Goal: Contribute content: Add original content to the website for others to see

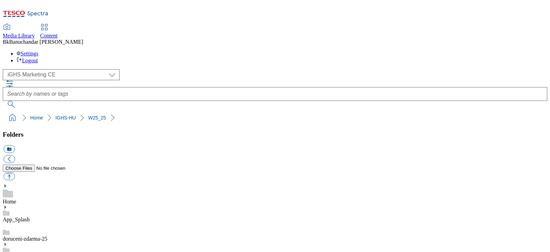
select select "flare-ighs-ce-mktg"
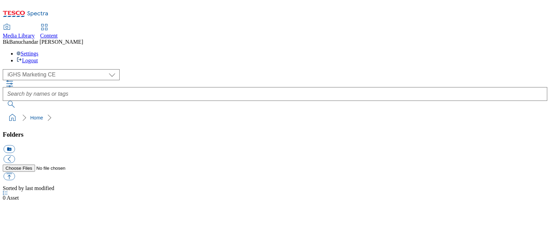
select select "flare-ighs-ce-mktg"
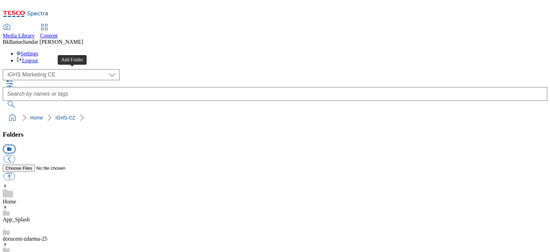
click at [15, 145] on button "icon_new_folder" at bounding box center [8, 149] width 11 height 8
paste input "zpatky-do-skoly"
type input "zpatky-do-skoly-25"
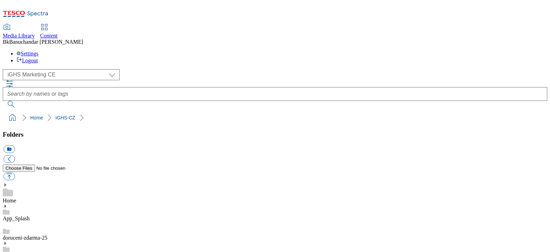
scroll to position [4576, 0]
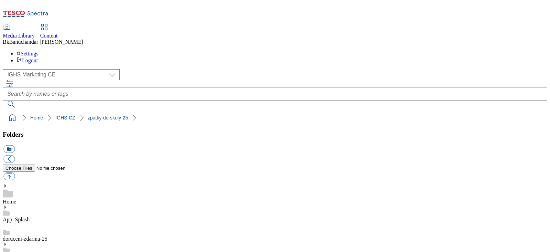
click at [15, 172] on button "button" at bounding box center [8, 176] width 11 height 8
type input "C:\fakepath\2column_1.jpg"
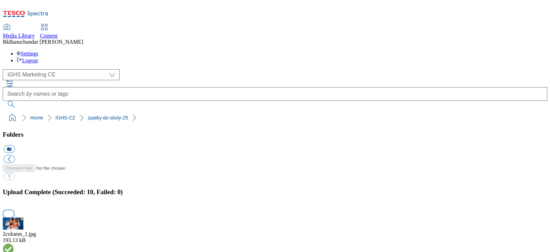
click at [14, 210] on button "button" at bounding box center [8, 213] width 10 height 7
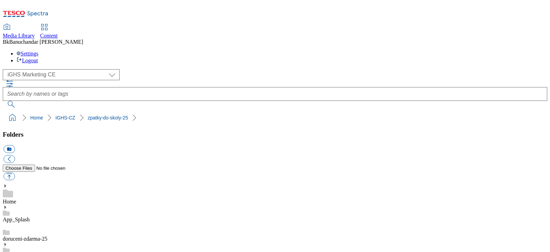
scroll to position [0, 0]
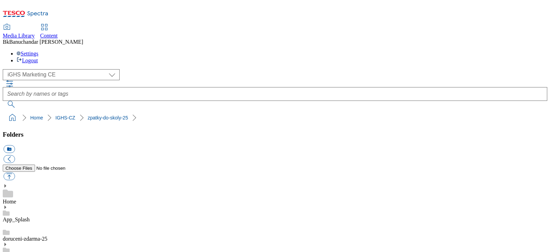
scroll to position [21, 0]
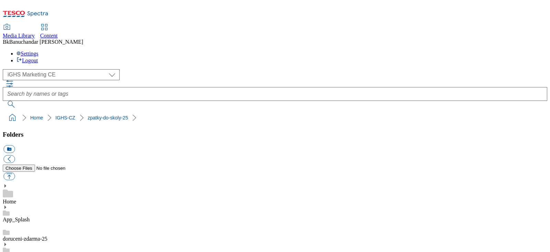
scroll to position [0, 0]
click at [15, 172] on button "button" at bounding box center [8, 176] width 11 height 8
type input "C:\fakepath\4_section_4.jpg"
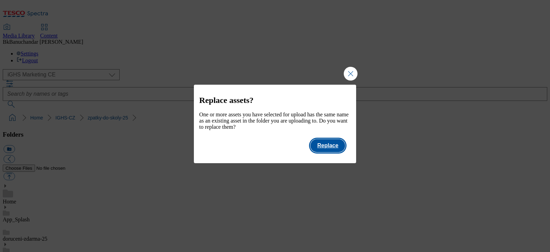
click at [330, 152] on button "Replace" at bounding box center [327, 145] width 35 height 13
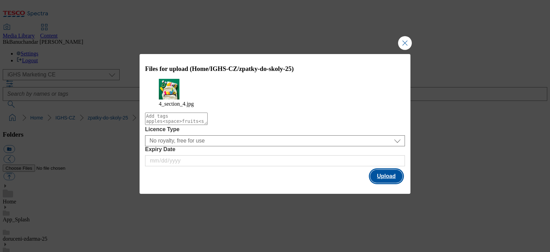
click at [384, 175] on button "Upload" at bounding box center [386, 175] width 32 height 13
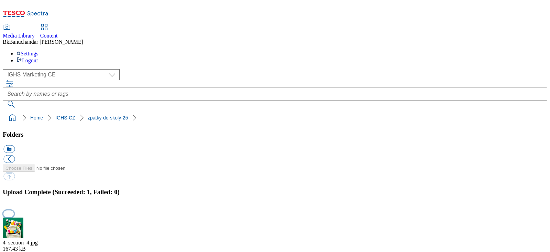
click at [14, 210] on button "button" at bounding box center [8, 213] width 10 height 7
